Goal: Task Accomplishment & Management: Manage account settings

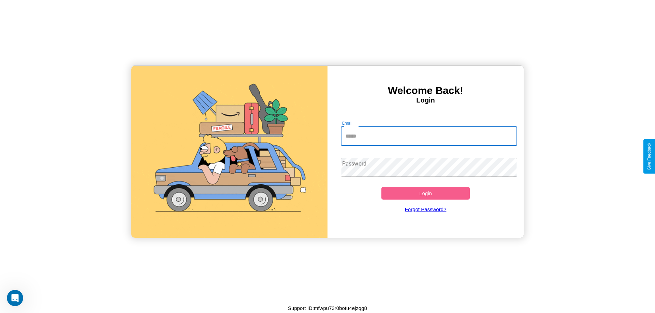
click at [429, 136] on input "Email" at bounding box center [429, 136] width 177 height 19
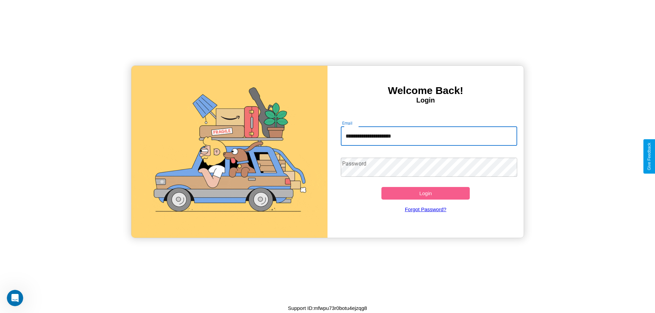
type input "**********"
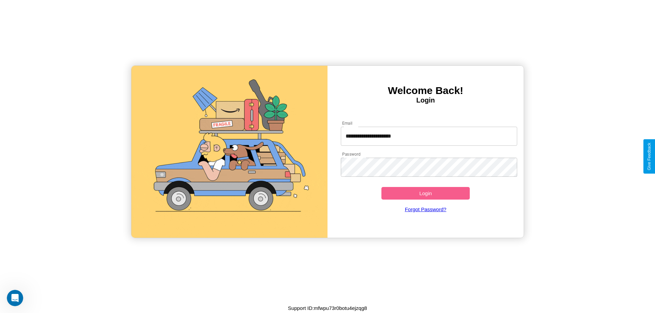
click at [425, 193] on button "Login" at bounding box center [425, 193] width 88 height 13
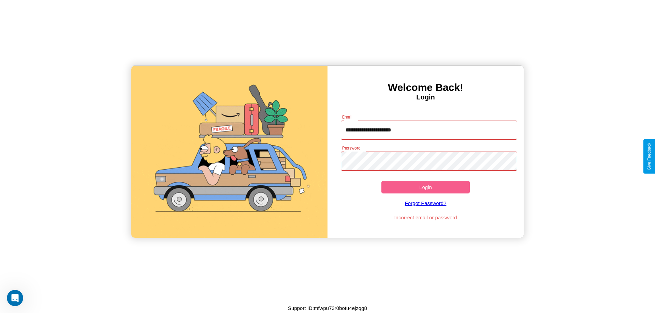
click at [425, 187] on button "Login" at bounding box center [425, 187] width 88 height 13
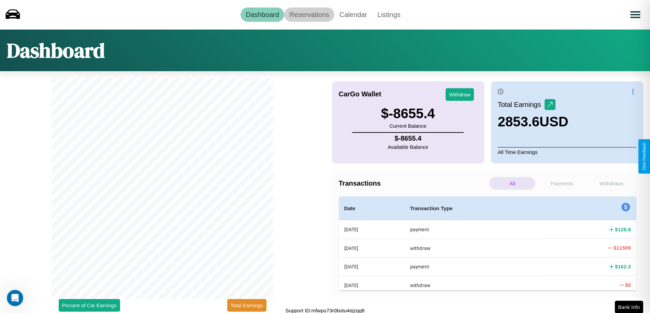
click at [309, 14] on link "Reservations" at bounding box center [309, 15] width 50 height 14
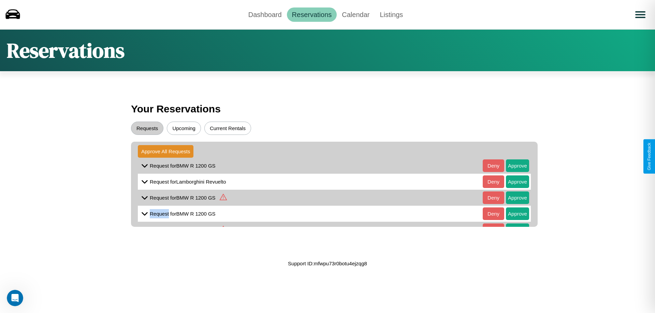
click at [145, 214] on icon at bounding box center [145, 214] width 10 height 10
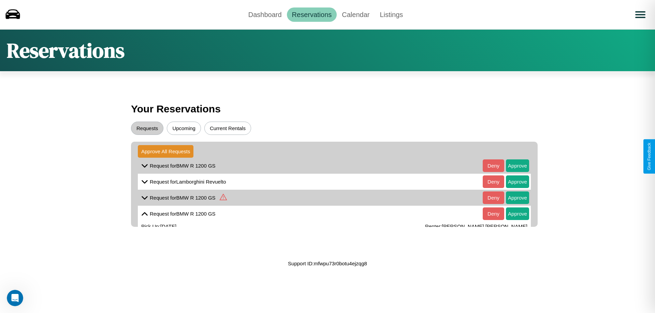
scroll to position [42, 0]
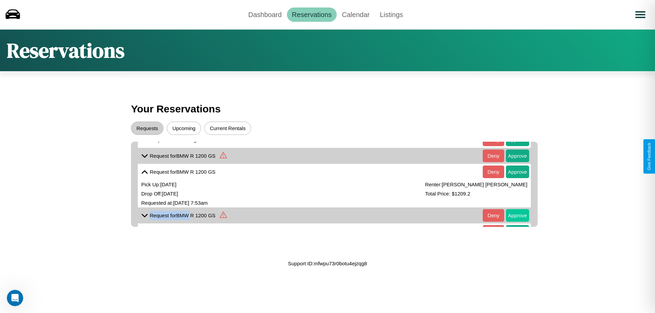
click at [512, 216] on button "Approve" at bounding box center [517, 215] width 23 height 13
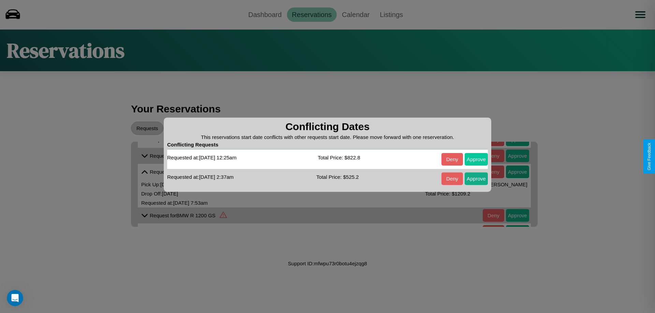
click at [476, 159] on button "Approve" at bounding box center [476, 159] width 23 height 13
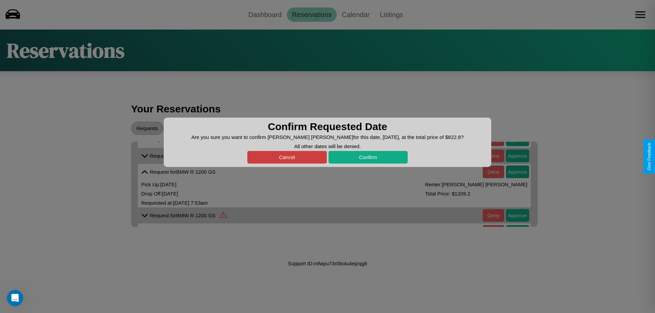
click at [287, 157] on button "Cancel" at bounding box center [286, 157] width 79 height 13
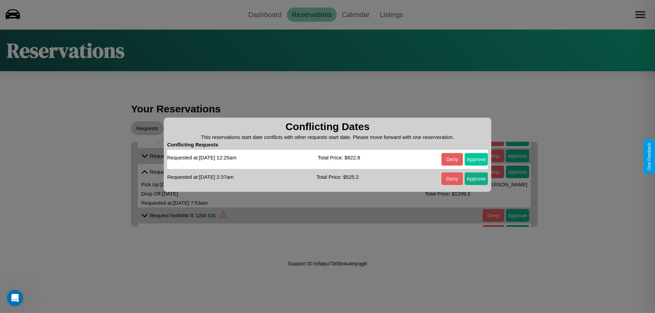
click at [476, 159] on button "Approve" at bounding box center [476, 159] width 23 height 13
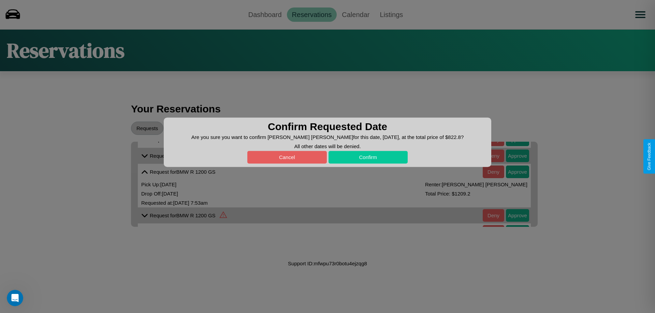
click at [368, 157] on button "Confirm" at bounding box center [367, 157] width 79 height 13
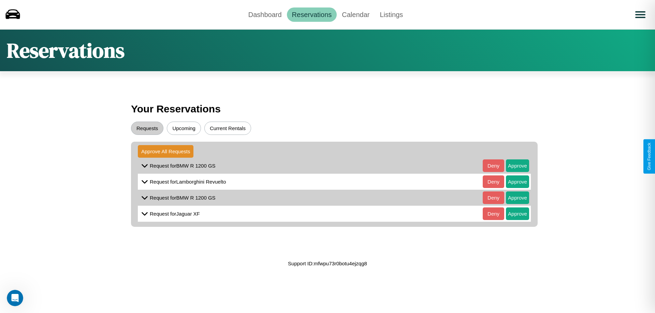
scroll to position [0, 0]
click at [512, 166] on button "Approve" at bounding box center [517, 166] width 23 height 13
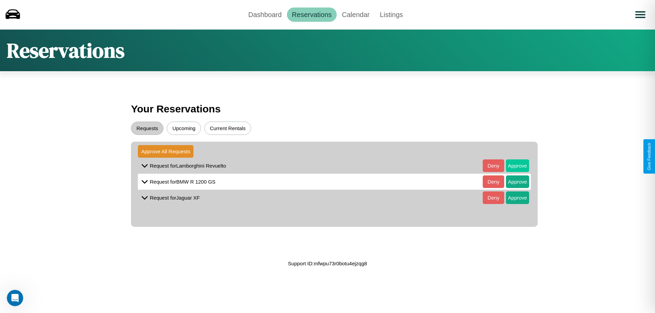
click at [512, 166] on button "Approve" at bounding box center [517, 166] width 23 height 13
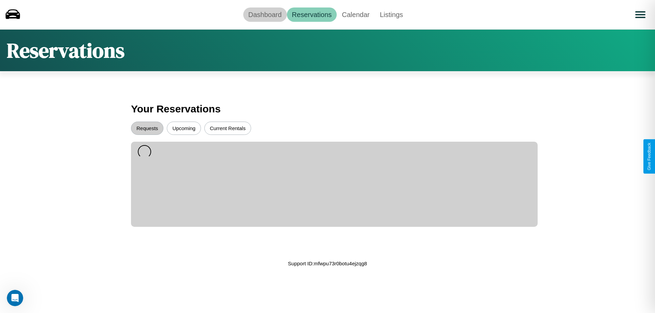
click at [265, 14] on link "Dashboard" at bounding box center [265, 15] width 44 height 14
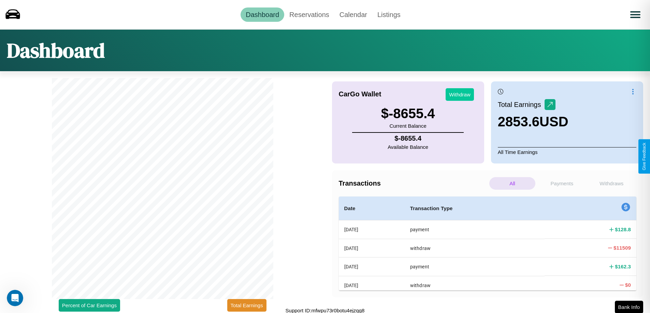
click at [459, 94] on button "Withdraw" at bounding box center [459, 94] width 28 height 13
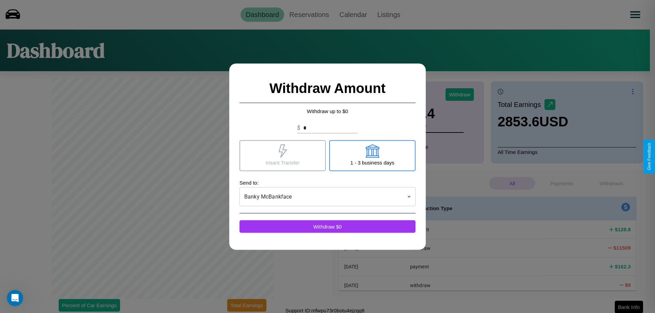
click at [372, 156] on icon at bounding box center [372, 151] width 14 height 14
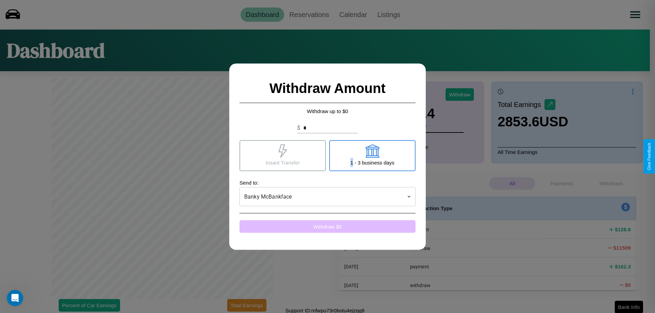
click at [327, 226] on button "Withdraw $ 0" at bounding box center [327, 226] width 176 height 13
